Goal: Task Accomplishment & Management: Complete application form

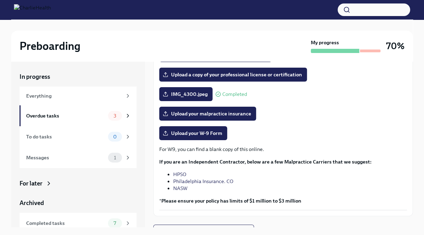
scroll to position [110, 0]
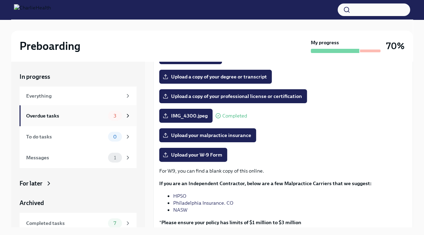
click at [115, 120] on div "3" at bounding box center [119, 116] width 23 height 10
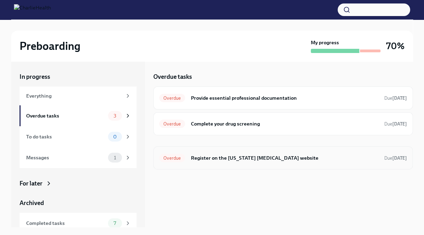
click at [196, 155] on h6 "Register on the [US_STATE] [MEDICAL_DATA] website" at bounding box center [284, 158] width 188 height 8
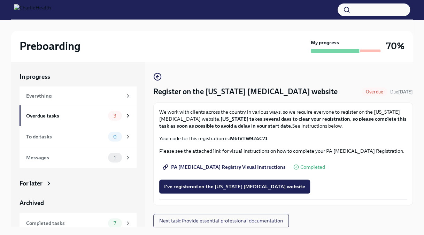
click at [230, 166] on span "PA [MEDICAL_DATA] Registry Visual Instructions" at bounding box center [224, 166] width 121 height 7
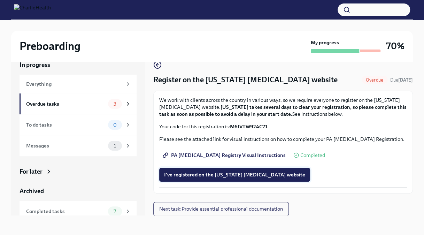
click at [223, 173] on span "I've registered on the [US_STATE] [MEDICAL_DATA] website" at bounding box center [234, 174] width 141 height 7
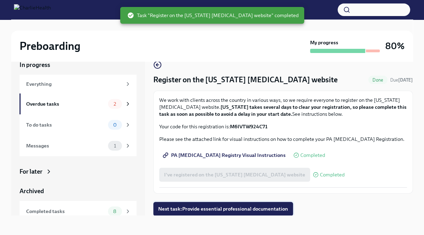
click at [227, 207] on span "Next task : Provide essential professional documentation" at bounding box center [223, 208] width 130 height 7
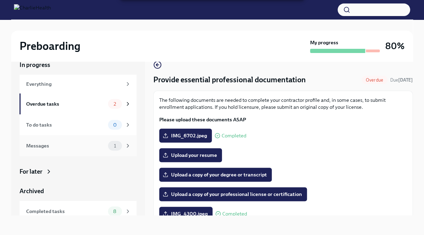
click at [110, 148] on span "1" at bounding box center [115, 145] width 10 height 5
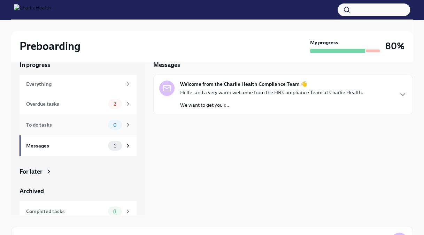
click at [97, 128] on div "To do tasks" at bounding box center [65, 125] width 79 height 8
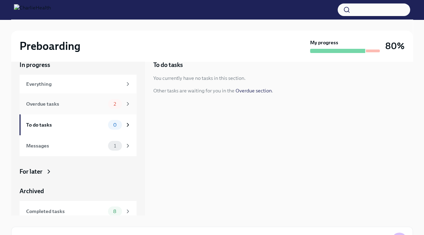
click at [97, 108] on div "Overdue tasks 2" at bounding box center [78, 104] width 105 height 10
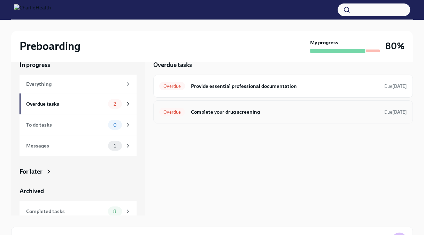
click at [214, 115] on h6 "Complete your drug screening" at bounding box center [284, 112] width 188 height 8
